Goal: Information Seeking & Learning: Find specific fact

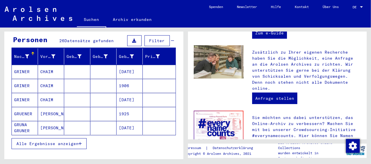
scroll to position [86, 0]
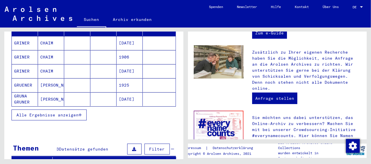
click at [57, 113] on span "Alle Ergebnisse anzeigen" at bounding box center [47, 115] width 62 height 5
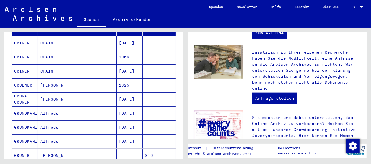
click at [49, 79] on mat-cell "[PERSON_NAME]" at bounding box center [51, 86] width 26 height 14
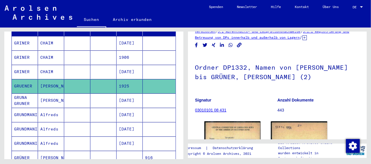
scroll to position [58, 0]
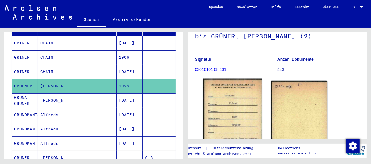
click at [230, 95] on img at bounding box center [232, 119] width 59 height 81
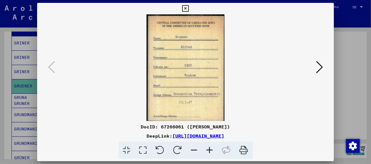
click at [321, 66] on icon at bounding box center [319, 67] width 7 height 14
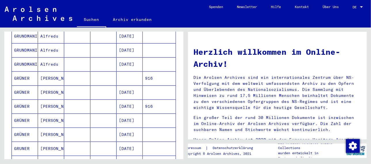
scroll to position [173, 0]
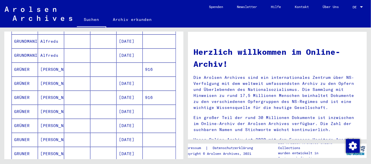
click at [47, 77] on mat-cell "[PERSON_NAME]" at bounding box center [51, 84] width 26 height 14
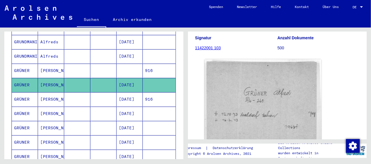
scroll to position [86, 0]
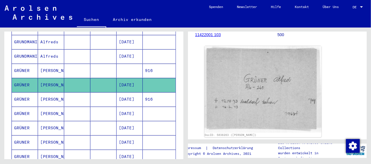
click at [45, 93] on mat-cell "[PERSON_NAME]" at bounding box center [51, 100] width 26 height 14
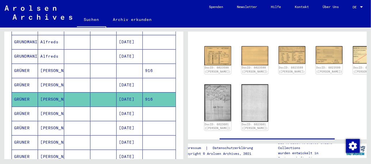
click at [50, 107] on mat-cell "[PERSON_NAME]" at bounding box center [51, 114] width 26 height 14
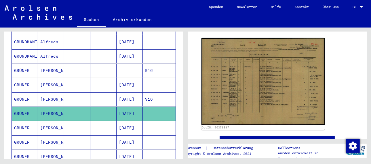
scroll to position [86, 0]
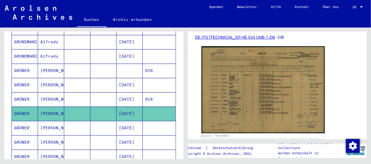
click at [244, 92] on img at bounding box center [262, 90] width 123 height 87
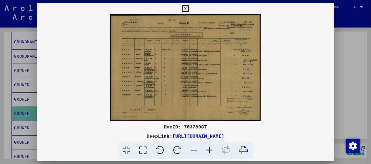
click at [212, 149] on icon at bounding box center [210, 151] width 16 height 18
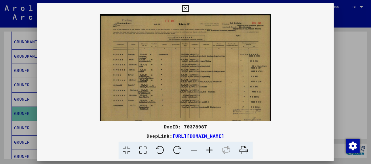
click at [212, 149] on icon at bounding box center [210, 151] width 16 height 18
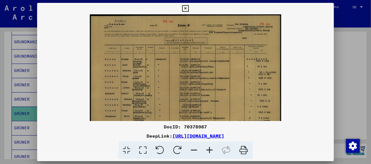
click at [212, 149] on icon at bounding box center [210, 151] width 16 height 18
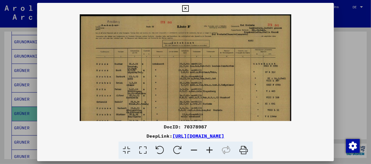
click at [212, 149] on icon at bounding box center [210, 151] width 16 height 18
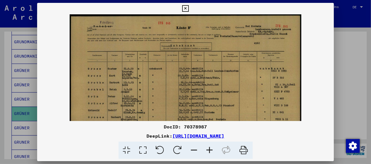
click at [213, 148] on icon at bounding box center [210, 151] width 16 height 18
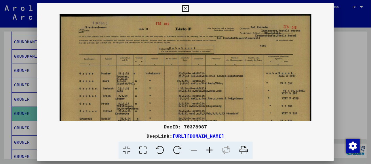
drag, startPoint x: 171, startPoint y: 75, endPoint x: 190, endPoint y: 87, distance: 22.8
click at [190, 87] on img at bounding box center [186, 103] width 252 height 179
click at [209, 150] on icon at bounding box center [210, 151] width 16 height 18
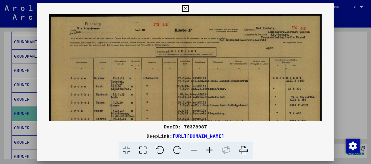
click at [209, 150] on icon at bounding box center [210, 151] width 16 height 18
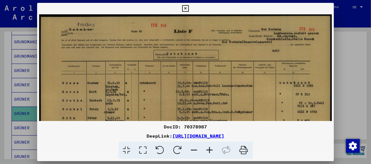
click at [209, 150] on icon at bounding box center [210, 151] width 16 height 18
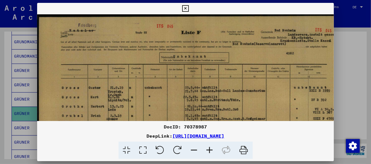
click at [209, 150] on icon at bounding box center [210, 151] width 16 height 18
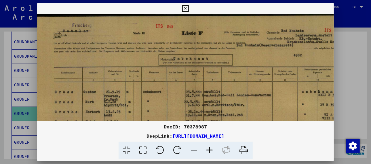
scroll to position [1, 8]
drag, startPoint x: 262, startPoint y: 56, endPoint x: 252, endPoint y: 56, distance: 10.1
click at [252, 56] on img at bounding box center [195, 132] width 333 height 236
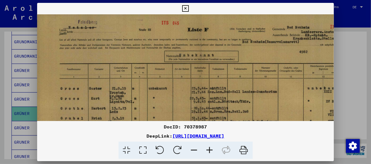
scroll to position [5, 0]
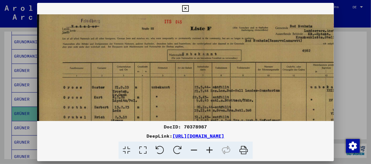
drag, startPoint x: 254, startPoint y: 49, endPoint x: 274, endPoint y: 44, distance: 20.9
click at [274, 44] on img at bounding box center [203, 127] width 333 height 236
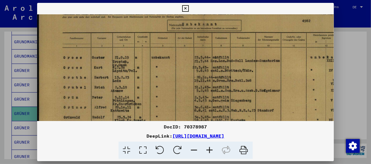
scroll to position [37, 0]
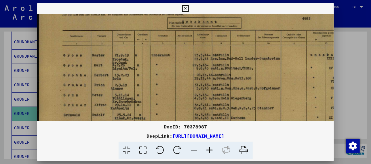
drag, startPoint x: 168, startPoint y: 104, endPoint x: 174, endPoint y: 71, distance: 33.9
click at [174, 71] on img at bounding box center [203, 95] width 333 height 236
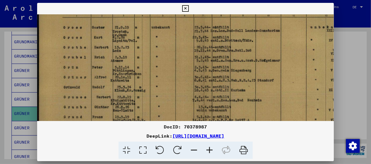
scroll to position [66, 0]
drag, startPoint x: 83, startPoint y: 91, endPoint x: 90, endPoint y: 60, distance: 31.8
click at [90, 60] on img at bounding box center [203, 67] width 333 height 236
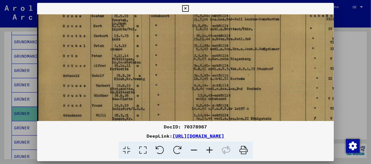
scroll to position [77, 1]
drag, startPoint x: 124, startPoint y: 73, endPoint x: 124, endPoint y: 58, distance: 14.7
click at [124, 58] on img at bounding box center [203, 55] width 333 height 236
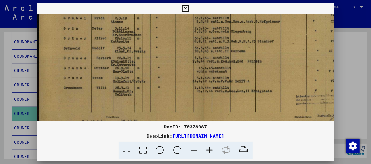
scroll to position [104, 0]
drag, startPoint x: 132, startPoint y: 93, endPoint x: 133, endPoint y: 60, distance: 33.4
click at [133, 60] on img at bounding box center [203, 28] width 333 height 236
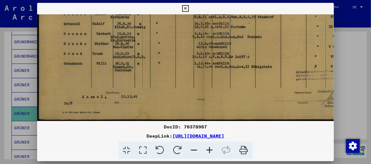
scroll to position [129, 0]
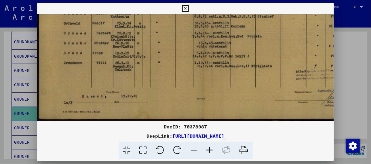
drag, startPoint x: 119, startPoint y: 93, endPoint x: 124, endPoint y: 52, distance: 41.4
click at [124, 52] on img at bounding box center [203, 3] width 333 height 236
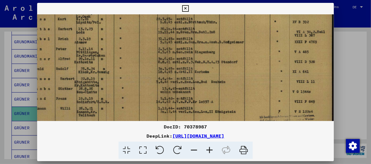
drag, startPoint x: 177, startPoint y: 57, endPoint x: 102, endPoint y: 104, distance: 88.9
click at [102, 105] on img at bounding box center [167, 49] width 333 height 236
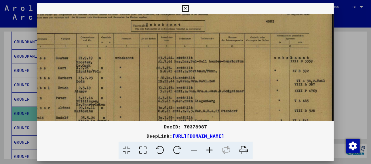
drag, startPoint x: 135, startPoint y: 41, endPoint x: 111, endPoint y: 79, distance: 44.6
click at [110, 80] on img at bounding box center [167, 98] width 333 height 236
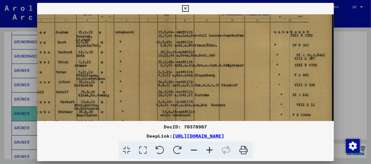
scroll to position [61, 36]
drag, startPoint x: 147, startPoint y: 82, endPoint x: 145, endPoint y: 51, distance: 31.1
click at [145, 51] on img at bounding box center [167, 71] width 333 height 236
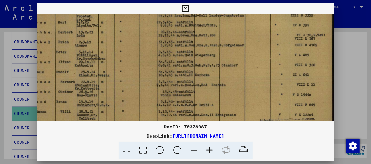
scroll to position [81, 36]
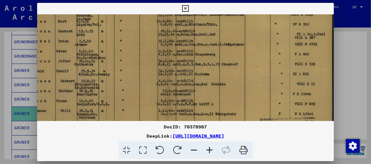
drag, startPoint x: 150, startPoint y: 79, endPoint x: 150, endPoint y: 55, distance: 24.2
click at [150, 55] on img at bounding box center [167, 51] width 333 height 236
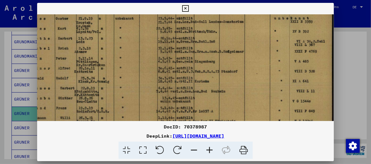
scroll to position [74, 36]
drag, startPoint x: 150, startPoint y: 55, endPoint x: 142, endPoint y: 61, distance: 10.2
click at [142, 61] on img at bounding box center [167, 58] width 333 height 236
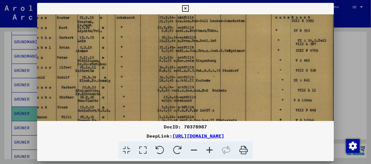
click at [143, 60] on img at bounding box center [168, 57] width 333 height 236
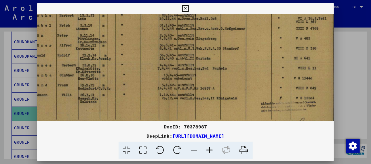
scroll to position [98, 35]
drag, startPoint x: 151, startPoint y: 95, endPoint x: 151, endPoint y: 70, distance: 25.3
click at [151, 70] on img at bounding box center [168, 35] width 333 height 236
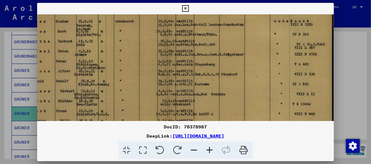
drag, startPoint x: 208, startPoint y: 76, endPoint x: 162, endPoint y: 105, distance: 54.2
click at [160, 107] on img at bounding box center [167, 61] width 333 height 236
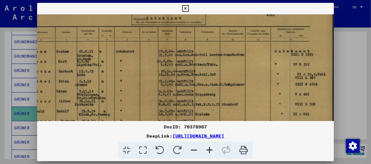
drag, startPoint x: 228, startPoint y: 58, endPoint x: 216, endPoint y: 85, distance: 29.1
click at [215, 86] on img at bounding box center [167, 91] width 333 height 236
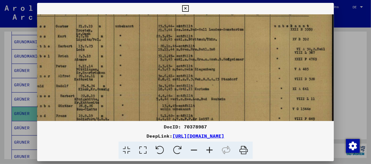
drag, startPoint x: 262, startPoint y: 90, endPoint x: 252, endPoint y: 61, distance: 30.7
click at [251, 60] on img at bounding box center [167, 66] width 333 height 236
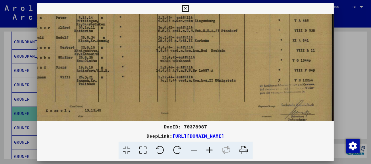
scroll to position [115, 36]
drag, startPoint x: 259, startPoint y: 98, endPoint x: 244, endPoint y: 48, distance: 51.9
click at [244, 48] on img at bounding box center [167, 17] width 333 height 236
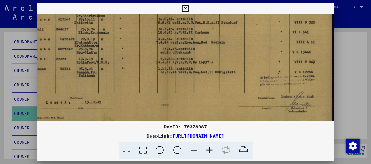
scroll to position [129, 36]
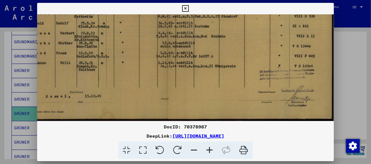
drag, startPoint x: 246, startPoint y: 91, endPoint x: 241, endPoint y: 59, distance: 32.7
click at [241, 59] on img at bounding box center [167, 3] width 333 height 236
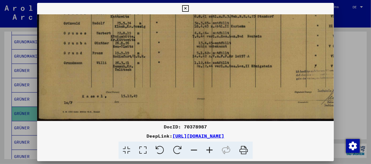
scroll to position [124, 0]
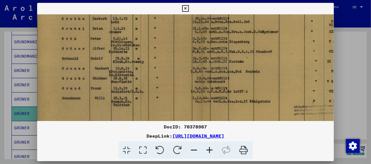
drag, startPoint x: 129, startPoint y: 88, endPoint x: 182, endPoint y: 108, distance: 57.3
click at [188, 119] on img at bounding box center [201, 38] width 333 height 236
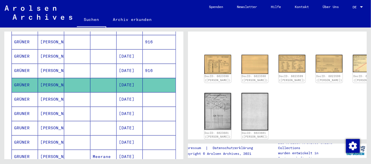
scroll to position [231, 0]
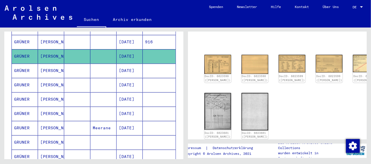
click at [47, 64] on mat-cell "[PERSON_NAME]" at bounding box center [51, 71] width 26 height 14
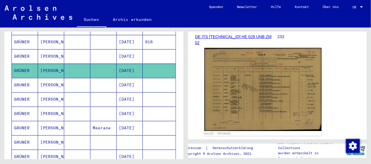
scroll to position [115, 0]
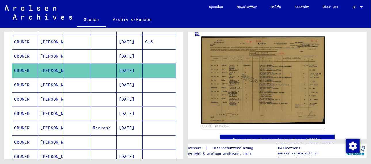
click at [234, 73] on img at bounding box center [262, 80] width 123 height 87
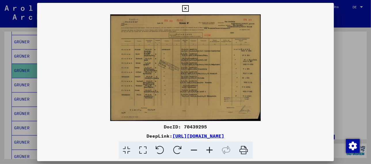
click at [209, 150] on icon at bounding box center [210, 151] width 16 height 18
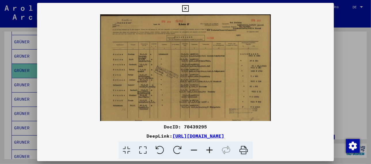
click at [209, 150] on icon at bounding box center [210, 151] width 16 height 18
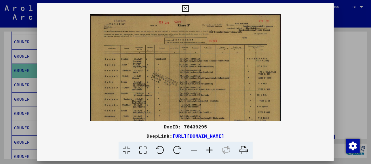
click at [209, 150] on icon at bounding box center [210, 151] width 16 height 18
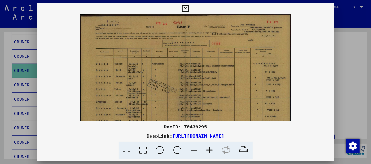
click at [209, 150] on icon at bounding box center [210, 151] width 16 height 18
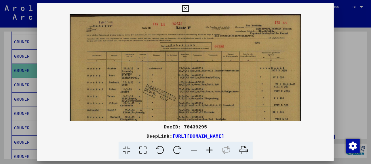
click at [209, 150] on icon at bounding box center [210, 151] width 16 height 18
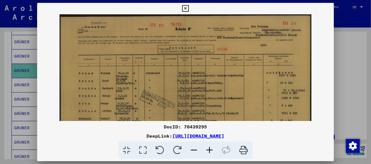
click at [209, 150] on icon at bounding box center [210, 151] width 16 height 18
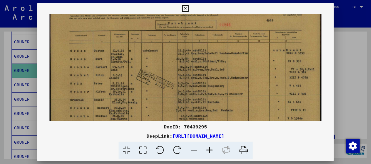
scroll to position [30, 0]
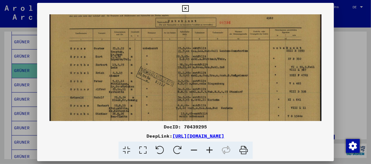
drag, startPoint x: 160, startPoint y: 91, endPoint x: 185, endPoint y: 58, distance: 41.1
click at [185, 58] on img at bounding box center [185, 81] width 272 height 193
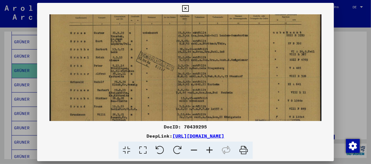
scroll to position [45, 0]
drag, startPoint x: 171, startPoint y: 97, endPoint x: 174, endPoint y: 82, distance: 15.5
click at [174, 82] on img at bounding box center [185, 66] width 272 height 193
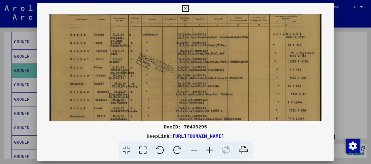
scroll to position [44, 0]
click at [189, 79] on img at bounding box center [185, 66] width 272 height 193
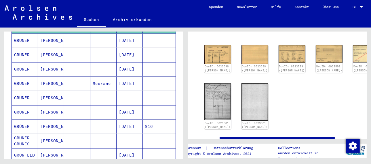
scroll to position [289, 0]
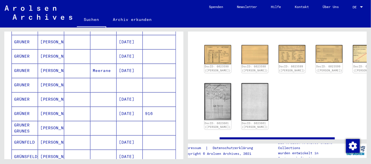
click at [45, 49] on mat-cell "[PERSON_NAME]" at bounding box center [51, 56] width 26 height 14
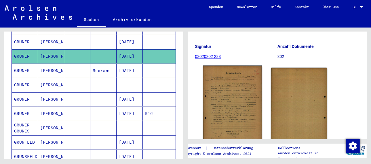
scroll to position [86, 0]
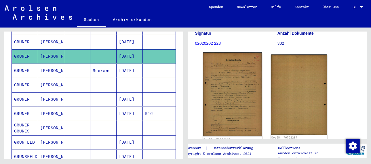
click at [244, 93] on img at bounding box center [232, 95] width 59 height 84
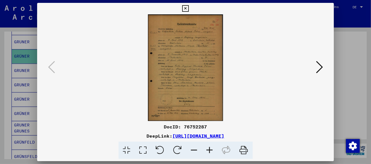
click at [209, 149] on icon at bounding box center [210, 151] width 16 height 18
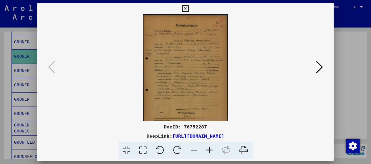
click at [210, 148] on icon at bounding box center [210, 151] width 16 height 18
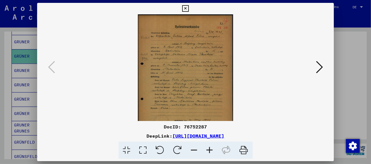
click at [211, 148] on icon at bounding box center [210, 151] width 16 height 18
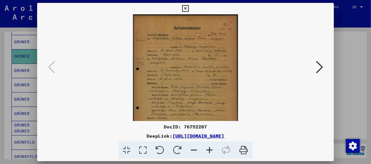
click at [211, 147] on icon at bounding box center [210, 151] width 16 height 18
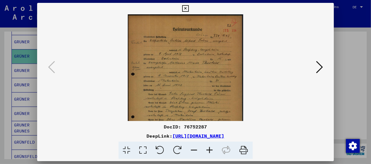
click at [213, 146] on icon at bounding box center [210, 151] width 16 height 18
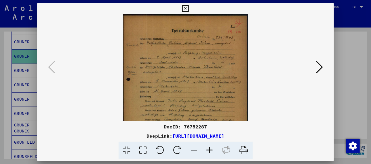
click at [213, 146] on icon at bounding box center [210, 151] width 16 height 18
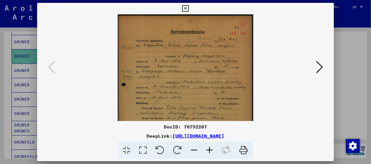
click at [213, 146] on icon at bounding box center [210, 151] width 16 height 18
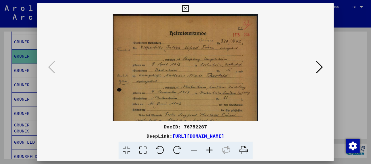
click at [213, 146] on icon at bounding box center [210, 151] width 16 height 18
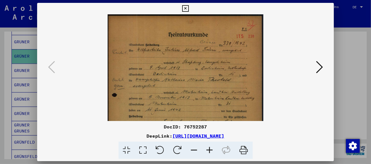
click at [213, 146] on icon at bounding box center [210, 151] width 16 height 18
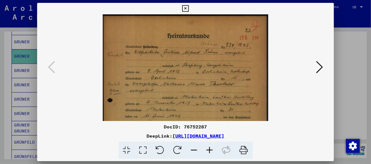
click at [213, 146] on icon at bounding box center [210, 151] width 16 height 18
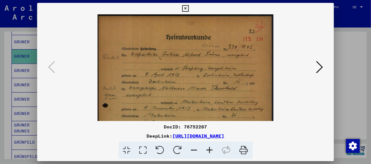
click at [215, 146] on icon at bounding box center [210, 151] width 16 height 18
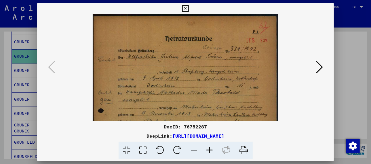
click at [217, 146] on icon at bounding box center [210, 151] width 16 height 18
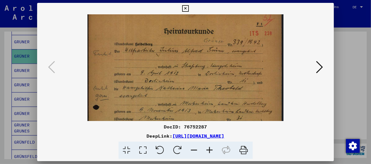
scroll to position [9, 0]
drag, startPoint x: 191, startPoint y: 100, endPoint x: 190, endPoint y: 88, distance: 11.8
click at [190, 88] on img at bounding box center [185, 145] width 196 height 280
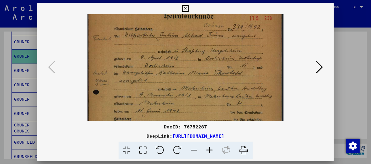
scroll to position [25, 0]
drag, startPoint x: 200, startPoint y: 100, endPoint x: 191, endPoint y: 79, distance: 22.7
click at [191, 79] on img at bounding box center [185, 130] width 196 height 280
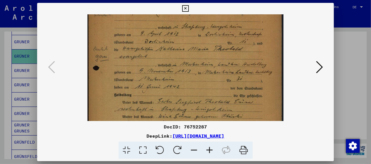
scroll to position [53, 0]
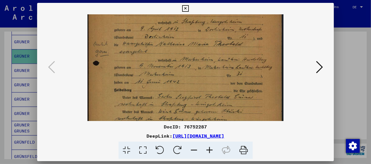
drag, startPoint x: 202, startPoint y: 104, endPoint x: 190, endPoint y: 72, distance: 34.2
click at [190, 72] on img at bounding box center [185, 101] width 196 height 280
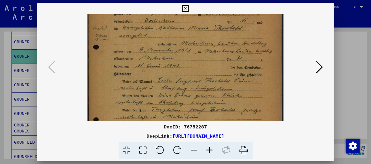
scroll to position [70, 0]
drag, startPoint x: 215, startPoint y: 85, endPoint x: 202, endPoint y: 64, distance: 24.3
click at [202, 64] on img at bounding box center [185, 84] width 196 height 280
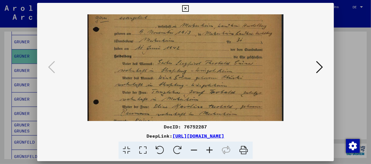
scroll to position [87, 0]
drag, startPoint x: 205, startPoint y: 94, endPoint x: 200, endPoint y: 73, distance: 21.3
click at [200, 73] on img at bounding box center [185, 67] width 196 height 280
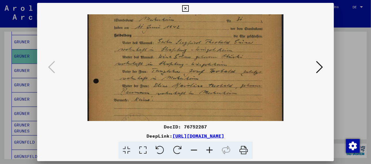
drag, startPoint x: 214, startPoint y: 94, endPoint x: 181, endPoint y: 72, distance: 40.0
click at [182, 72] on img at bounding box center [185, 47] width 196 height 280
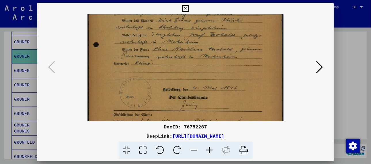
drag, startPoint x: 196, startPoint y: 97, endPoint x: 190, endPoint y: 53, distance: 45.1
click at [190, 53] on img at bounding box center [185, 10] width 196 height 280
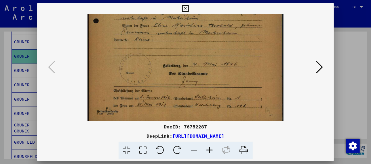
scroll to position [173, 0]
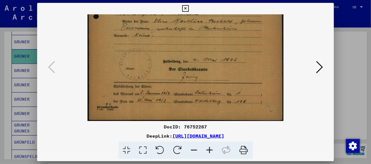
drag, startPoint x: 217, startPoint y: 95, endPoint x: 216, endPoint y: 61, distance: 34.2
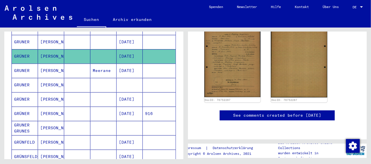
scroll to position [46, 0]
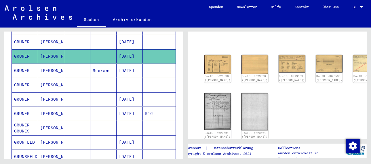
click at [48, 93] on mat-cell "[PERSON_NAME]" at bounding box center [51, 100] width 26 height 14
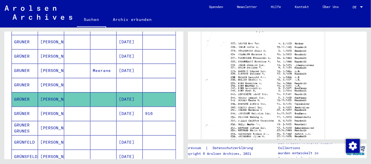
scroll to position [144, 0]
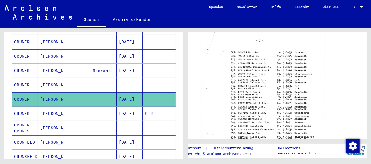
click at [244, 94] on img at bounding box center [262, 113] width 123 height 169
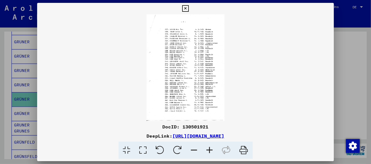
click at [209, 151] on icon at bounding box center [210, 151] width 16 height 18
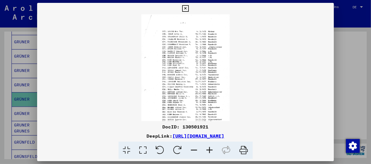
click at [208, 150] on icon at bounding box center [210, 151] width 16 height 18
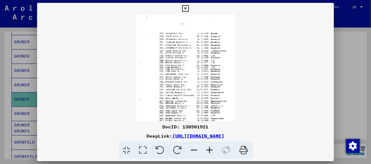
click at [208, 150] on icon at bounding box center [210, 151] width 16 height 18
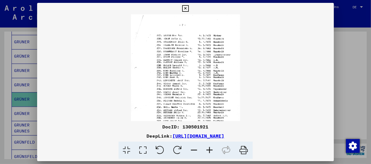
click at [208, 150] on icon at bounding box center [210, 151] width 16 height 18
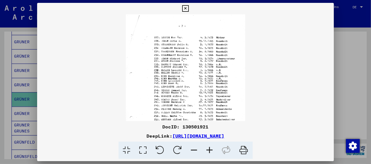
click at [208, 150] on icon at bounding box center [210, 151] width 16 height 18
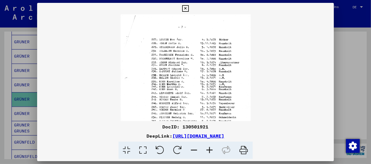
click at [209, 150] on icon at bounding box center [210, 151] width 16 height 18
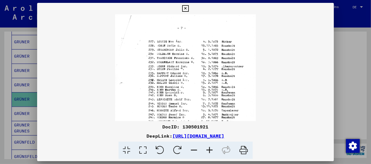
click at [209, 150] on icon at bounding box center [210, 151] width 16 height 18
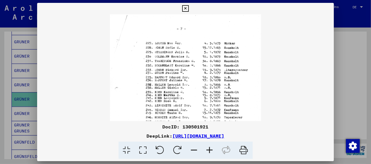
scroll to position [0, 0]
click at [191, 98] on img at bounding box center [185, 118] width 151 height 208
click at [210, 149] on icon at bounding box center [210, 151] width 16 height 18
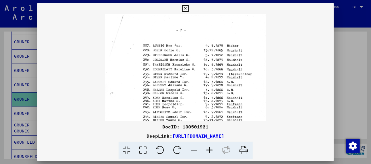
click at [210, 149] on icon at bounding box center [210, 151] width 16 height 18
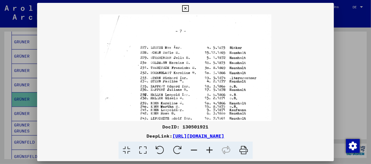
click at [210, 149] on icon at bounding box center [210, 151] width 16 height 18
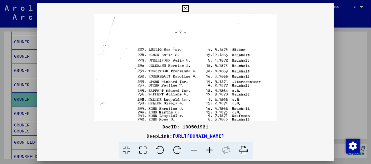
click at [210, 149] on icon at bounding box center [210, 151] width 16 height 18
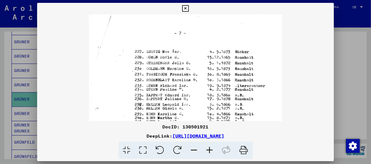
click at [210, 149] on icon at bounding box center [210, 151] width 16 height 18
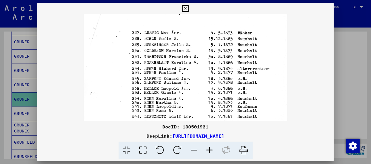
scroll to position [22, 0]
drag, startPoint x: 168, startPoint y: 76, endPoint x: 159, endPoint y: 52, distance: 25.4
click at [159, 52] on img at bounding box center [185, 133] width 203 height 280
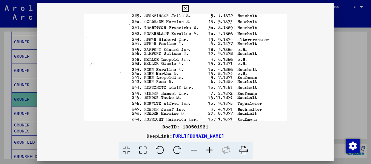
scroll to position [50, 0]
drag, startPoint x: 190, startPoint y: 86, endPoint x: 190, endPoint y: 54, distance: 32.5
click at [190, 54] on img at bounding box center [185, 104] width 203 height 280
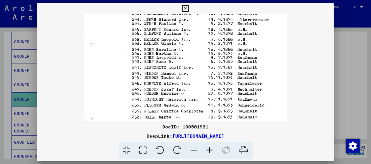
scroll to position [70, 0]
drag, startPoint x: 192, startPoint y: 78, endPoint x: 190, endPoint y: 55, distance: 23.1
click at [190, 55] on img at bounding box center [185, 84] width 203 height 280
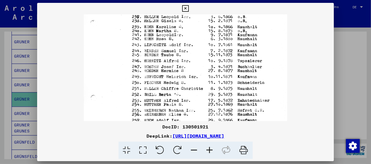
scroll to position [94, 0]
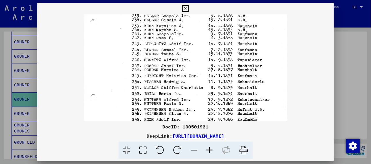
drag, startPoint x: 192, startPoint y: 81, endPoint x: 191, endPoint y: 56, distance: 25.0
click at [191, 56] on img at bounding box center [185, 61] width 203 height 280
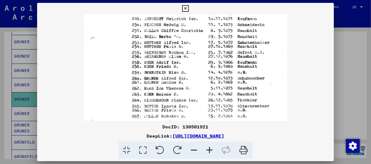
drag, startPoint x: 192, startPoint y: 91, endPoint x: 194, endPoint y: 30, distance: 61.6
click at [194, 30] on img at bounding box center [185, 3] width 203 height 280
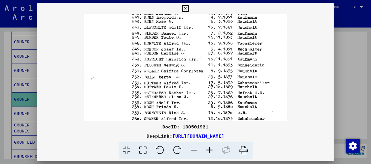
drag, startPoint x: 196, startPoint y: 78, endPoint x: 194, endPoint y: 118, distance: 40.0
click at [194, 118] on img at bounding box center [185, 44] width 203 height 280
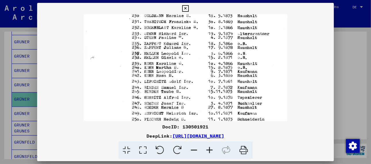
drag, startPoint x: 192, startPoint y: 83, endPoint x: 193, endPoint y: 139, distance: 55.2
click at [193, 139] on div "DocID: 130501921 DeepLink: [URL][DOMAIN_NAME]" at bounding box center [185, 81] width 297 height 157
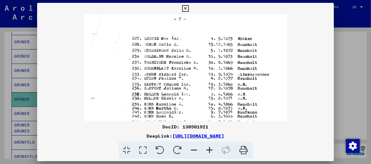
scroll to position [15, 0]
drag, startPoint x: 192, startPoint y: 91, endPoint x: 190, endPoint y: 133, distance: 42.0
click at [190, 133] on div "DocID: 130501921 DeepLink: [URL][DOMAIN_NAME]" at bounding box center [185, 81] width 297 height 157
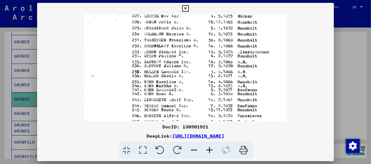
scroll to position [38, 0]
drag, startPoint x: 185, startPoint y: 100, endPoint x: 186, endPoint y: 76, distance: 23.9
click at [186, 76] on img at bounding box center [185, 116] width 203 height 280
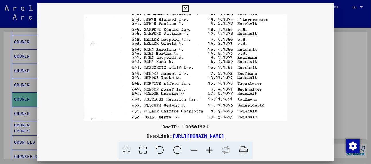
drag, startPoint x: 188, startPoint y: 114, endPoint x: 187, endPoint y: 78, distance: 36.3
click at [187, 78] on img at bounding box center [185, 84] width 203 height 280
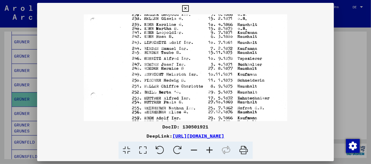
drag, startPoint x: 191, startPoint y: 101, endPoint x: 187, endPoint y: 75, distance: 26.2
click at [187, 75] on img at bounding box center [185, 59] width 203 height 280
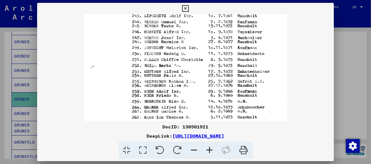
scroll to position [122, 0]
drag, startPoint x: 188, startPoint y: 102, endPoint x: 188, endPoint y: 71, distance: 30.5
click at [188, 71] on img at bounding box center [185, 32] width 203 height 280
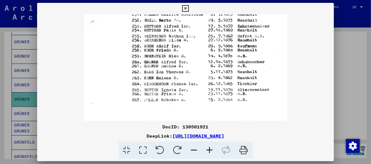
scroll to position [173, 0]
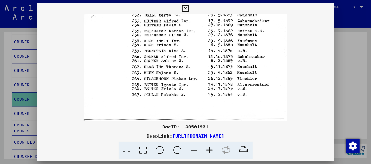
drag, startPoint x: 190, startPoint y: 103, endPoint x: 187, endPoint y: 48, distance: 55.0
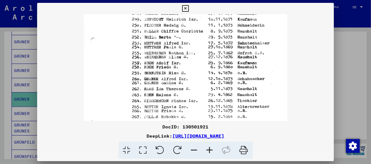
drag, startPoint x: 202, startPoint y: 89, endPoint x: 205, endPoint y: 101, distance: 12.6
click at [206, 104] on img at bounding box center [185, 4] width 203 height 280
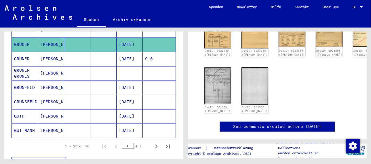
scroll to position [346, 0]
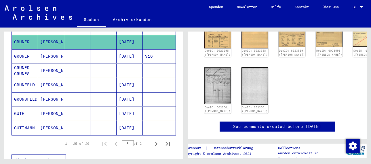
click at [46, 49] on mat-cell "[PERSON_NAME]" at bounding box center [51, 56] width 26 height 14
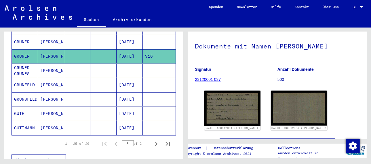
scroll to position [58, 0]
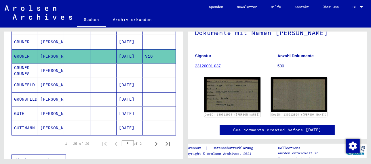
click at [46, 64] on mat-cell "[PERSON_NAME]" at bounding box center [51, 71] width 26 height 14
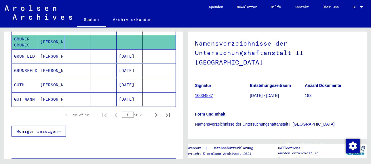
scroll to position [404, 0]
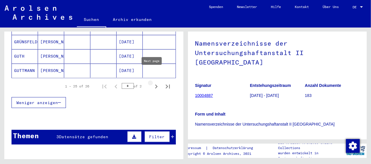
click at [152, 83] on icon "Next page" at bounding box center [156, 87] width 8 height 8
type input "*"
